Goal: Information Seeking & Learning: Learn about a topic

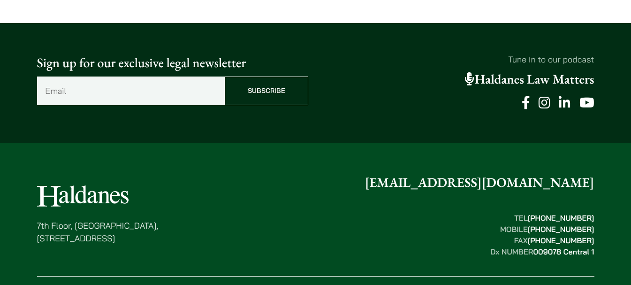
scroll to position [2526, 0]
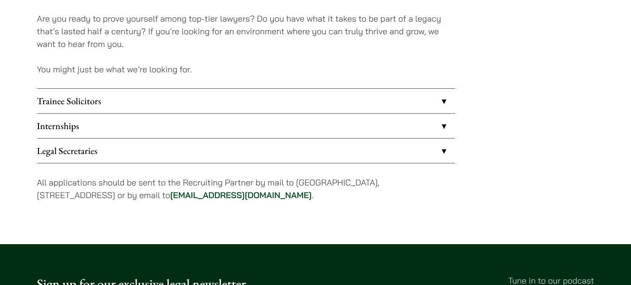
scroll to position [797, 0]
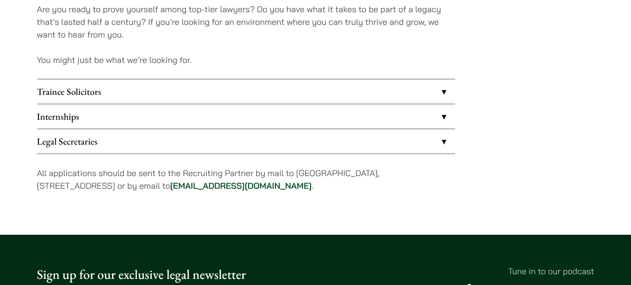
click at [122, 94] on link "Trainee Solicitors" at bounding box center [246, 91] width 418 height 24
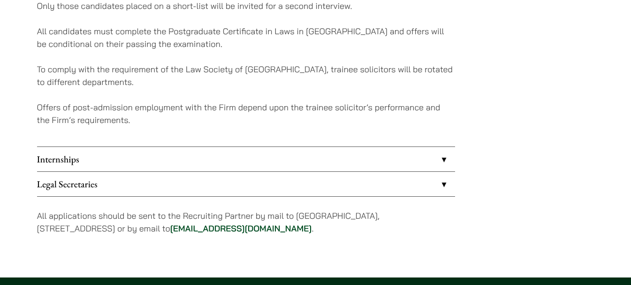
click at [88, 188] on link "Legal Secretaries" at bounding box center [246, 184] width 418 height 24
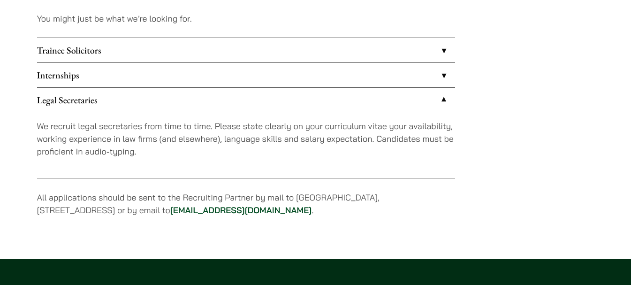
scroll to position [771, 0]
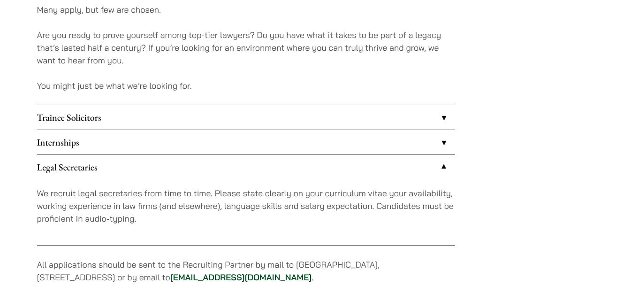
click at [90, 136] on link "Internships" at bounding box center [246, 142] width 418 height 24
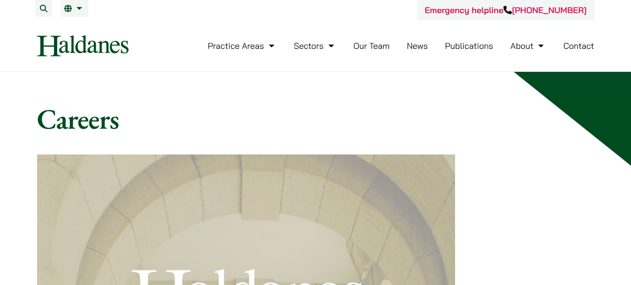
click at [71, 48] on img at bounding box center [82, 45] width 91 height 21
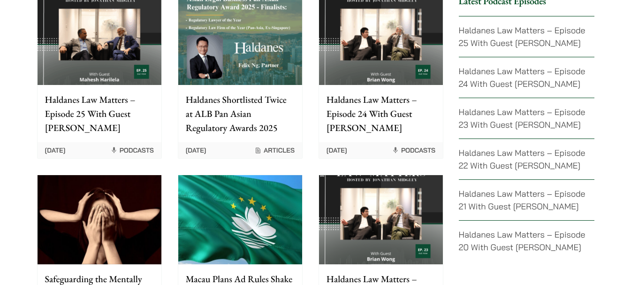
scroll to position [2523, 0]
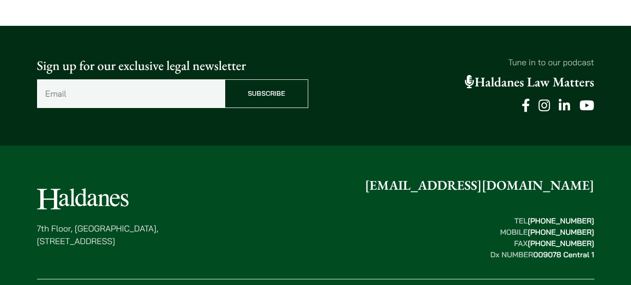
click at [543, 99] on icon at bounding box center [544, 105] width 12 height 13
